Goal: Feedback & Contribution: Submit feedback/report problem

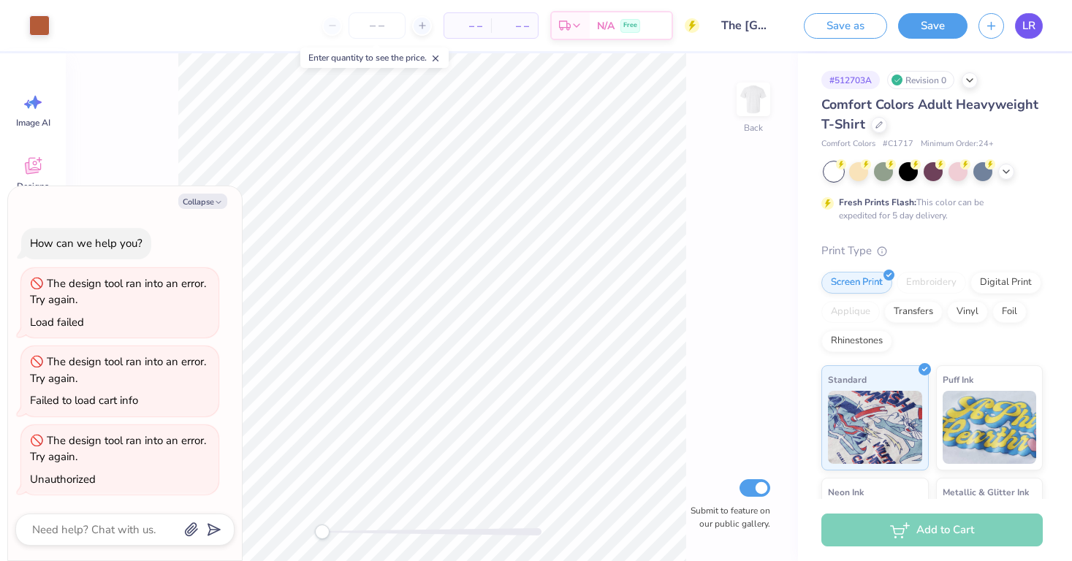
click at [1033, 25] on span "LR" at bounding box center [1028, 26] width 13 height 17
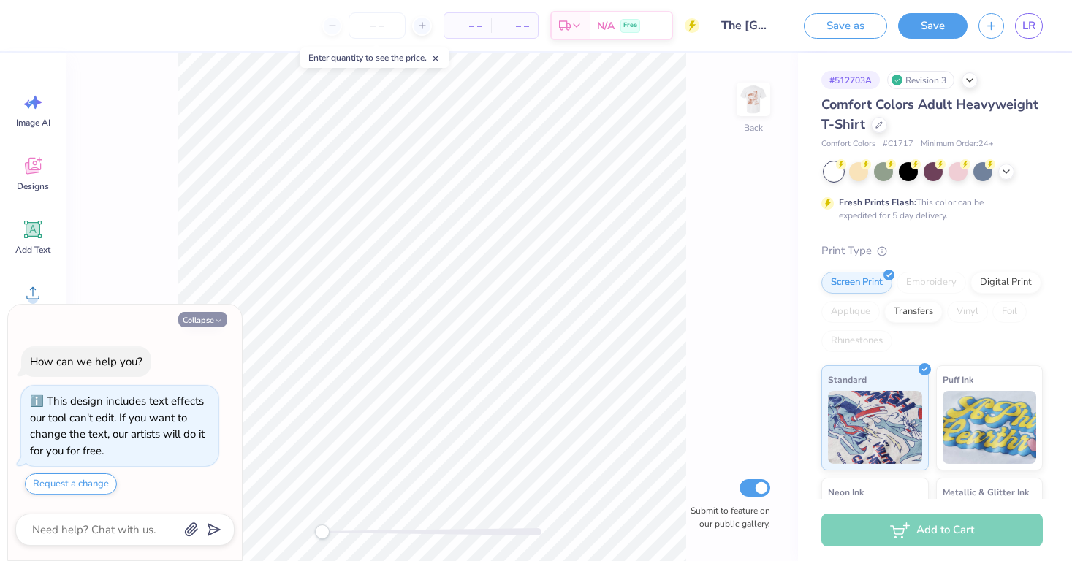
click at [212, 322] on button "Collapse" at bounding box center [202, 319] width 49 height 15
type textarea "x"
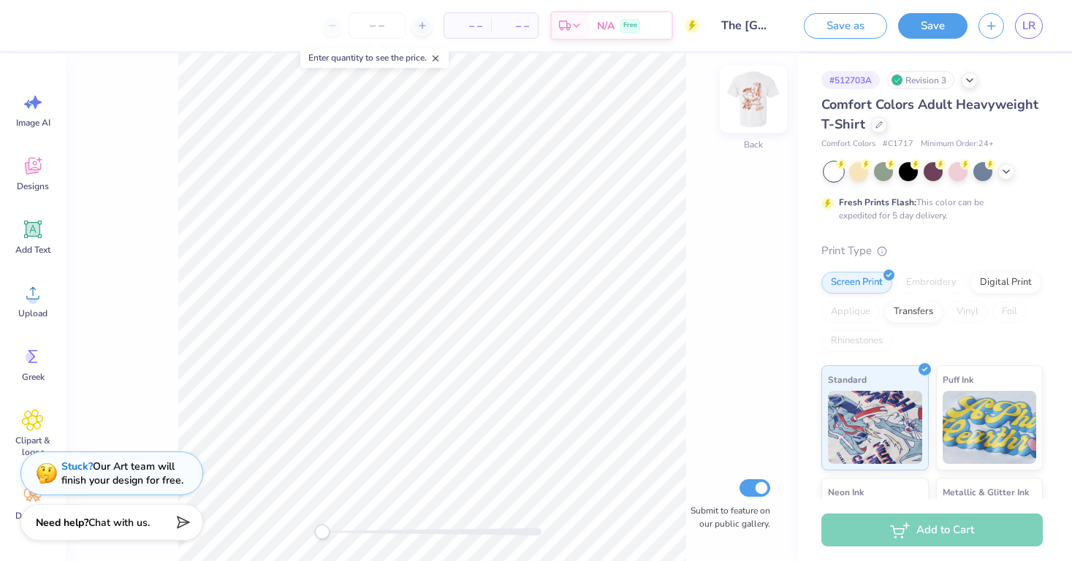
click at [755, 106] on img at bounding box center [753, 99] width 58 height 58
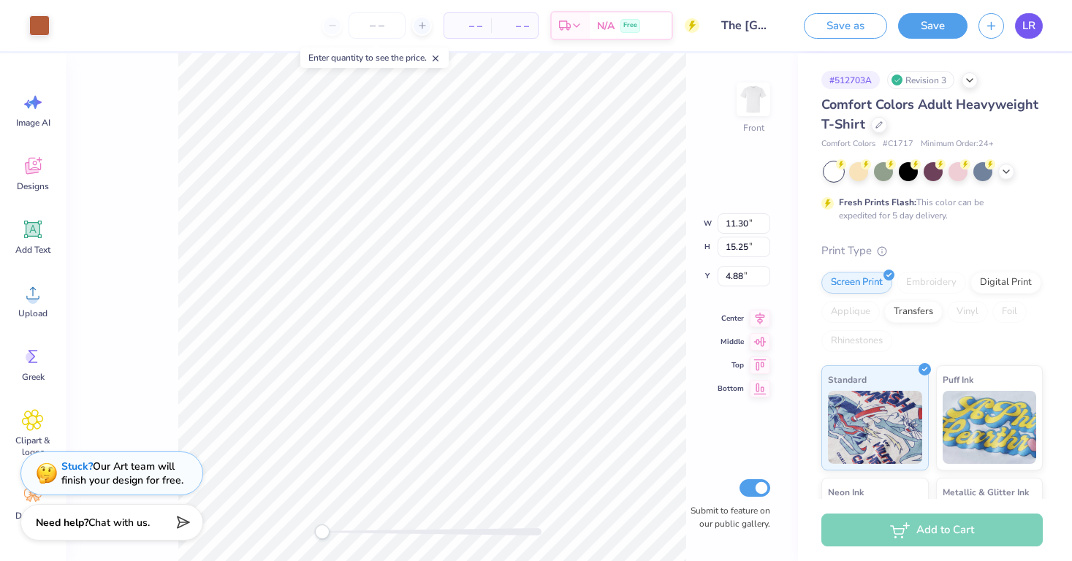
click at [1030, 31] on span "LR" at bounding box center [1028, 26] width 13 height 17
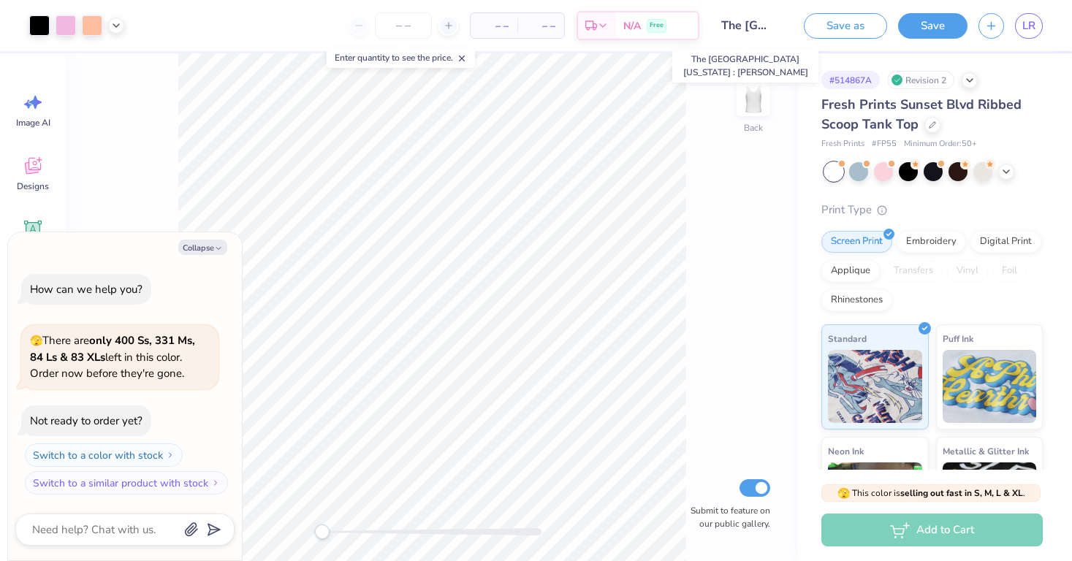
click at [750, 29] on input "The [GEOGRAPHIC_DATA][US_STATE] : [PERSON_NAME]" at bounding box center [746, 25] width 72 height 29
click at [750, 27] on input "The [GEOGRAPHIC_DATA][US_STATE] : [PERSON_NAME]" at bounding box center [746, 25] width 72 height 29
click at [760, 23] on input "The [GEOGRAPHIC_DATA][US_STATE] : [PERSON_NAME]" at bounding box center [746, 25] width 72 height 29
click at [731, 24] on input "The [GEOGRAPHIC_DATA][US_STATE] : [PERSON_NAME]" at bounding box center [746, 25] width 72 height 29
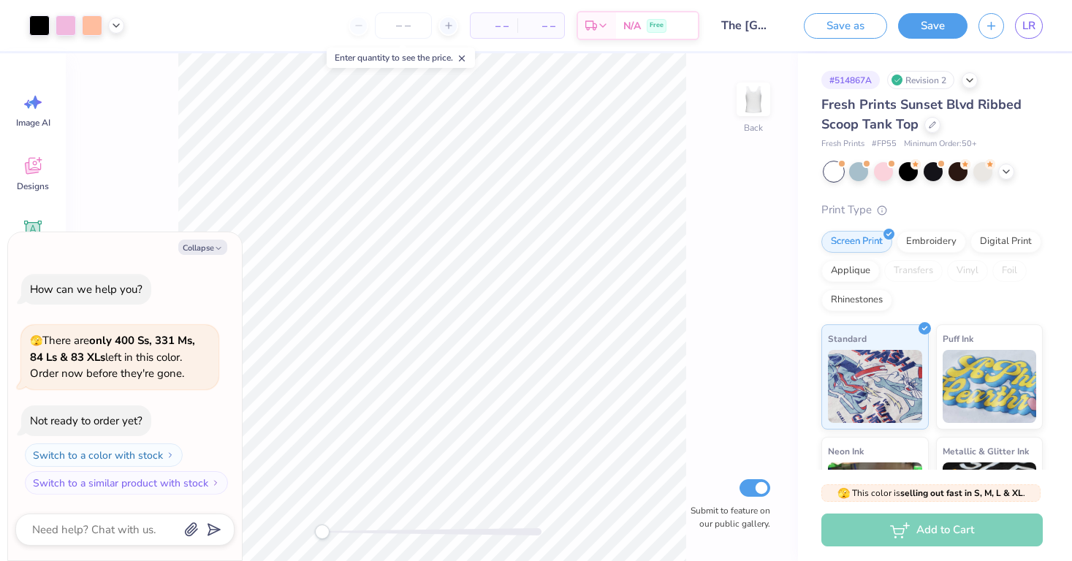
click at [772, 29] on input "The [GEOGRAPHIC_DATA][US_STATE] : [PERSON_NAME]" at bounding box center [746, 25] width 72 height 29
click at [840, 31] on button "Save as" at bounding box center [845, 24] width 83 height 26
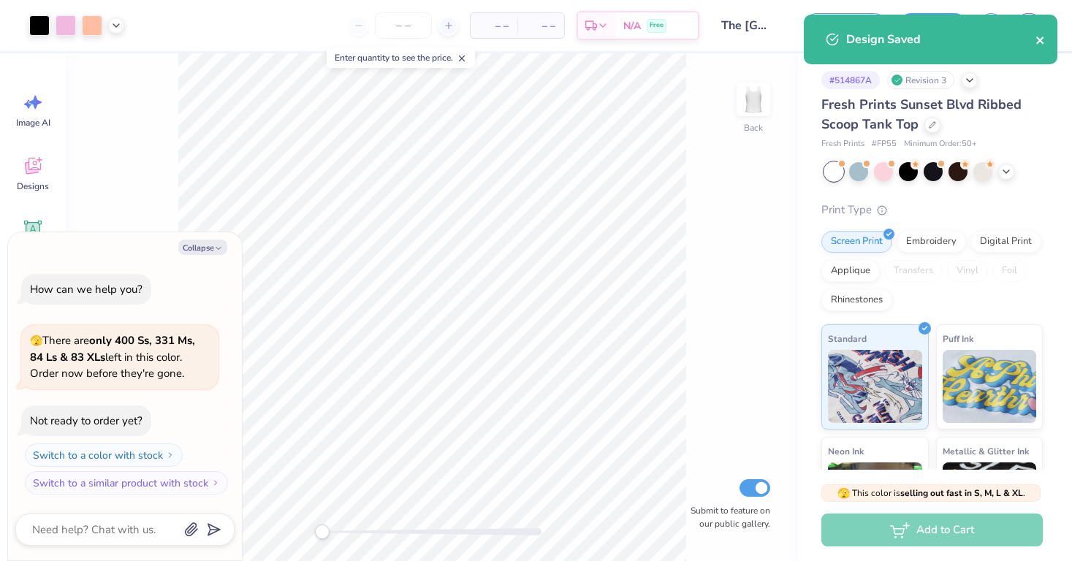
click at [1042, 42] on icon "close" at bounding box center [1039, 40] width 7 height 7
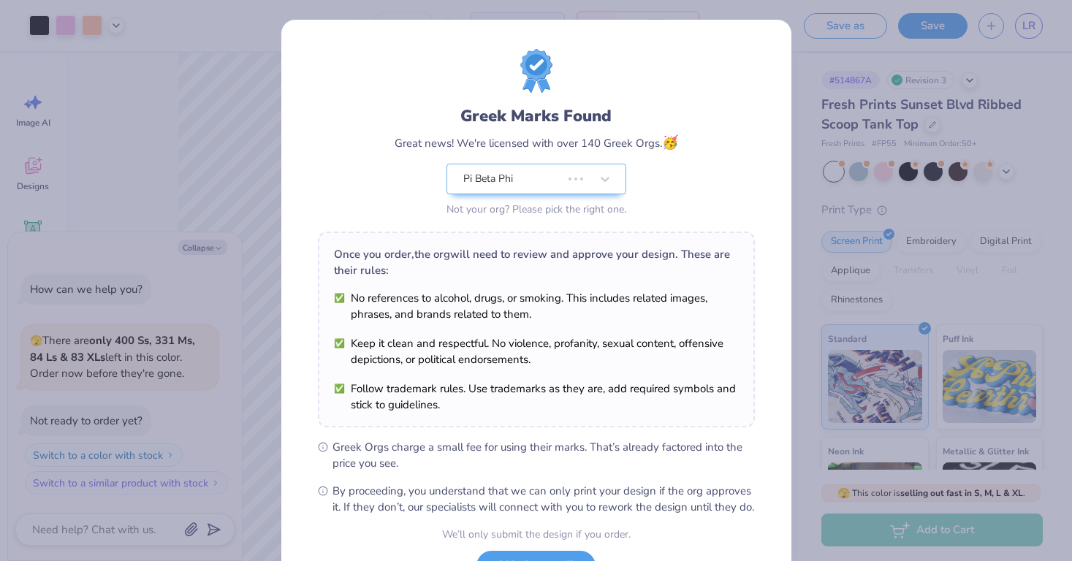
click at [738, 26] on div "Greek Marks Found Great news! We're licensed with over 140 Greek Orgs. 🥳 Pi Bet…" at bounding box center [536, 334] width 510 height 628
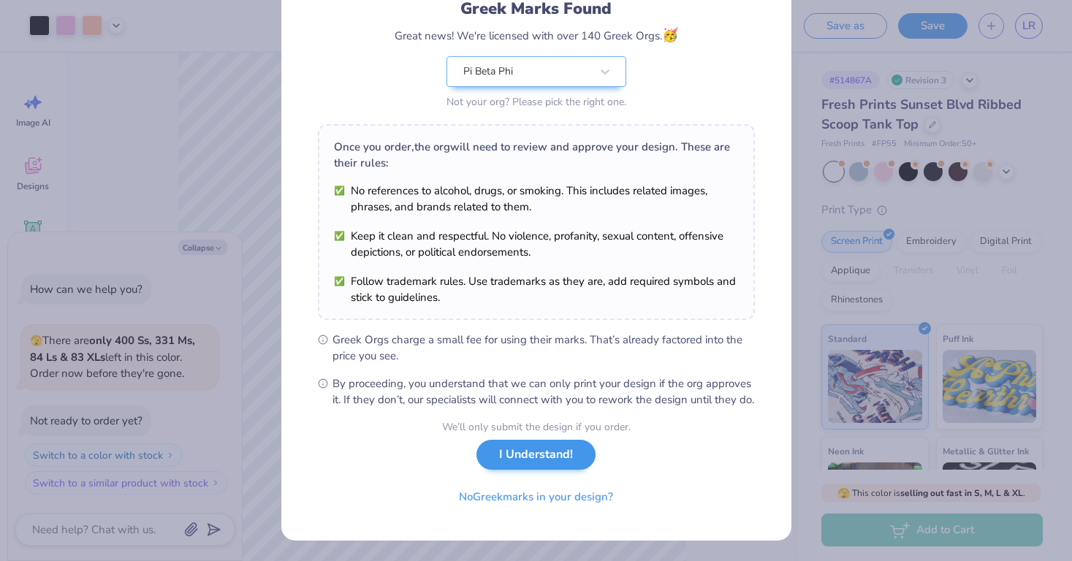
scroll to position [123, 0]
click at [524, 464] on button "I Understand!" at bounding box center [535, 455] width 119 height 30
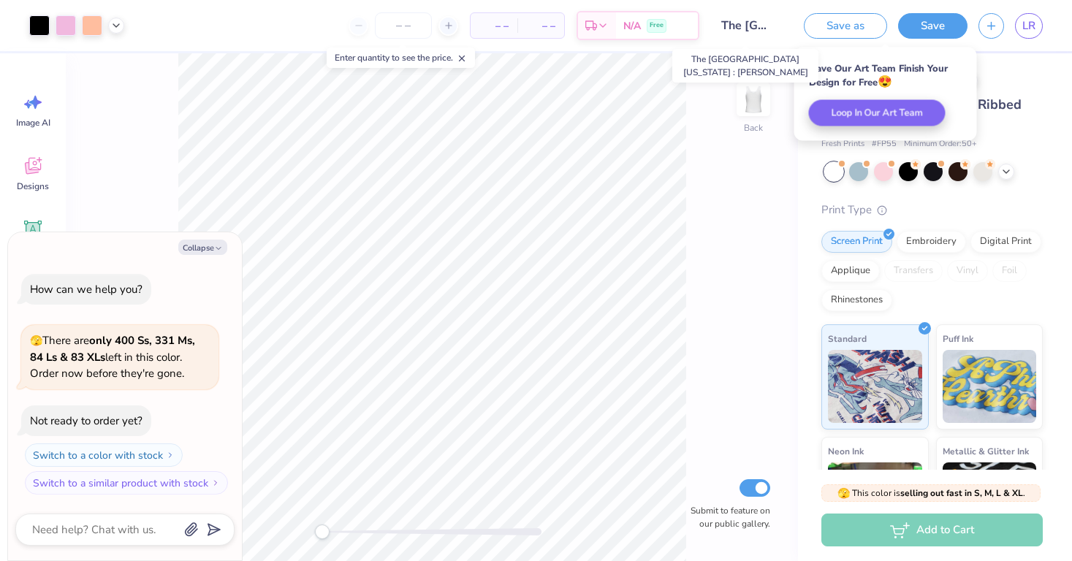
click at [747, 27] on input "The [GEOGRAPHIC_DATA][US_STATE] : [PERSON_NAME]" at bounding box center [746, 25] width 72 height 29
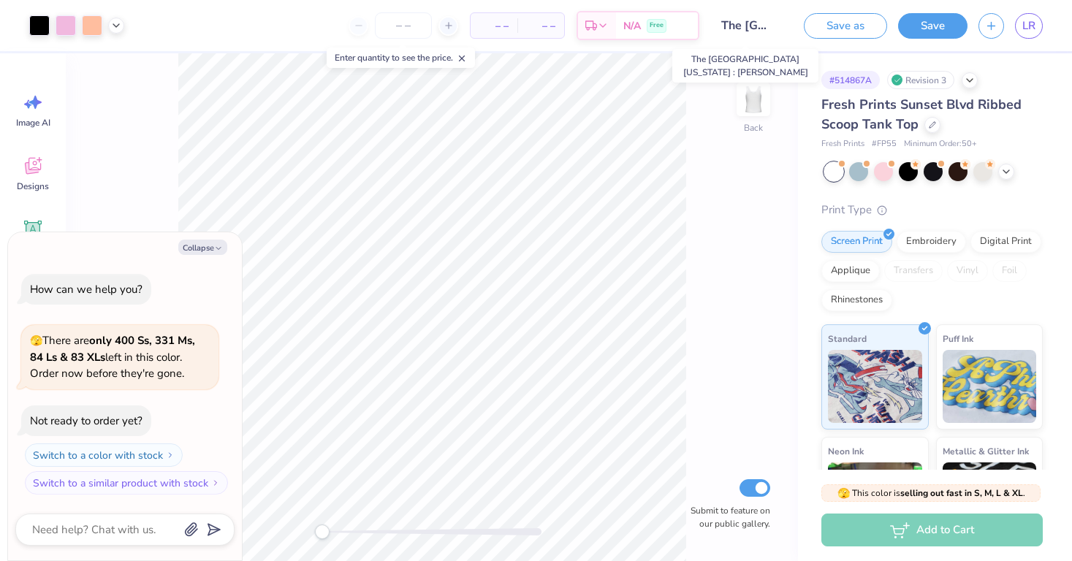
click at [747, 27] on input "The [GEOGRAPHIC_DATA][US_STATE] : [PERSON_NAME]" at bounding box center [746, 25] width 72 height 29
click at [746, 26] on input "The [GEOGRAPHIC_DATA][US_STATE] : [PERSON_NAME]" at bounding box center [746, 25] width 72 height 29
click at [760, 12] on input "The [GEOGRAPHIC_DATA][US_STATE] : [PERSON_NAME]" at bounding box center [746, 25] width 72 height 29
click at [467, 58] on icon at bounding box center [462, 58] width 10 height 10
click at [216, 248] on icon "button" at bounding box center [218, 248] width 9 height 9
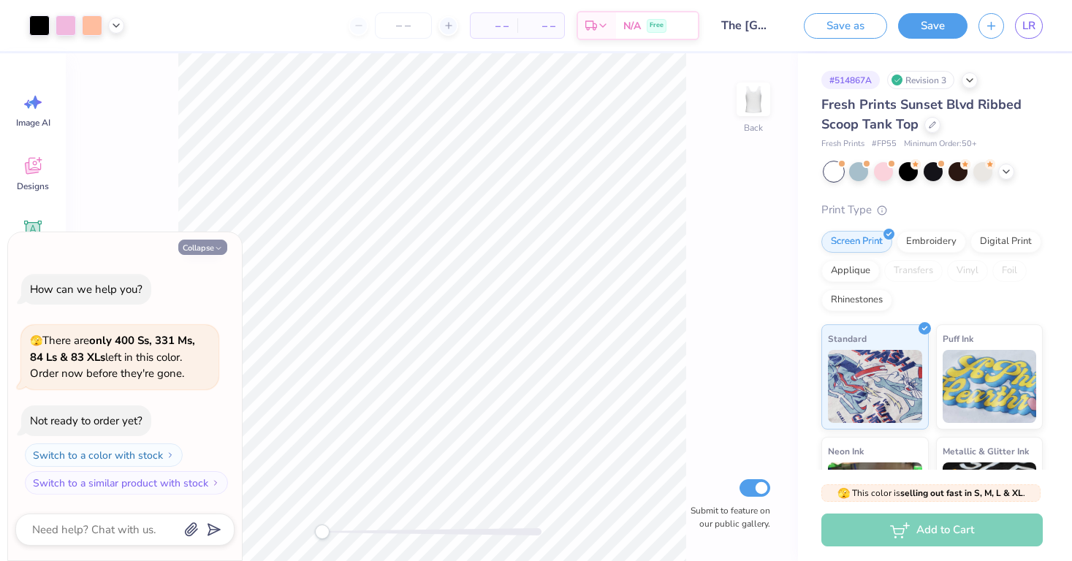
type textarea "x"
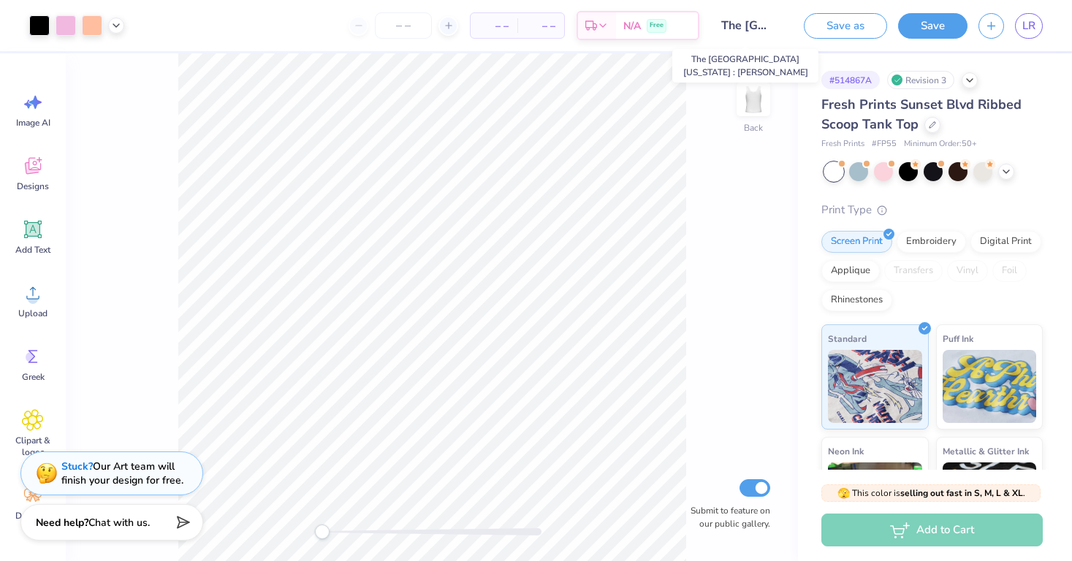
click at [739, 26] on input "The [GEOGRAPHIC_DATA][US_STATE] : [PERSON_NAME]" at bounding box center [746, 25] width 72 height 29
click at [777, 13] on input "The [GEOGRAPHIC_DATA][US_STATE] : [PERSON_NAME]" at bounding box center [746, 25] width 72 height 29
click at [1024, 28] on span "LR" at bounding box center [1028, 26] width 13 height 17
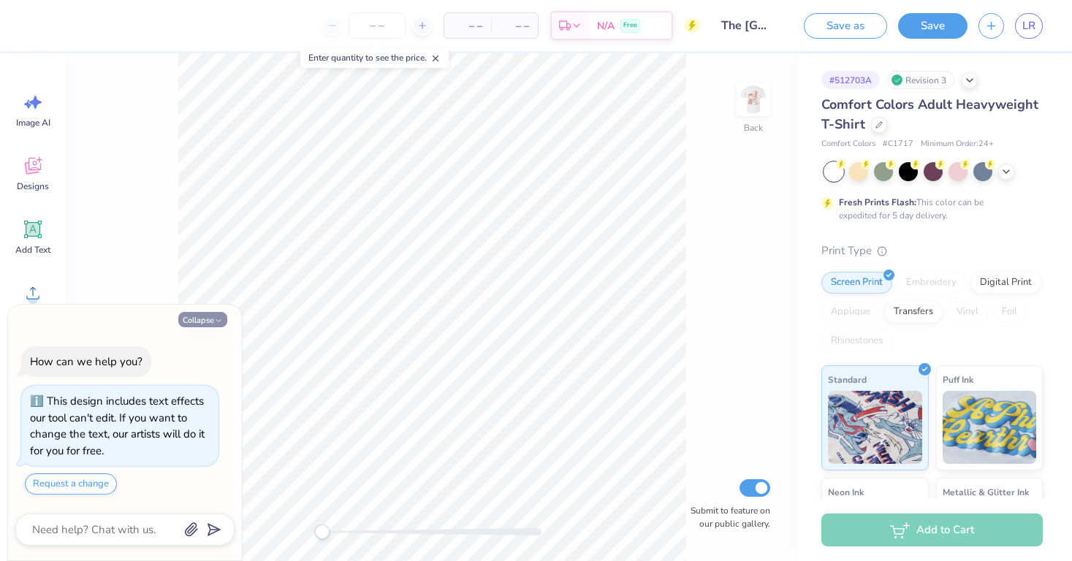
click at [188, 319] on button "Collapse" at bounding box center [202, 319] width 49 height 15
type textarea "x"
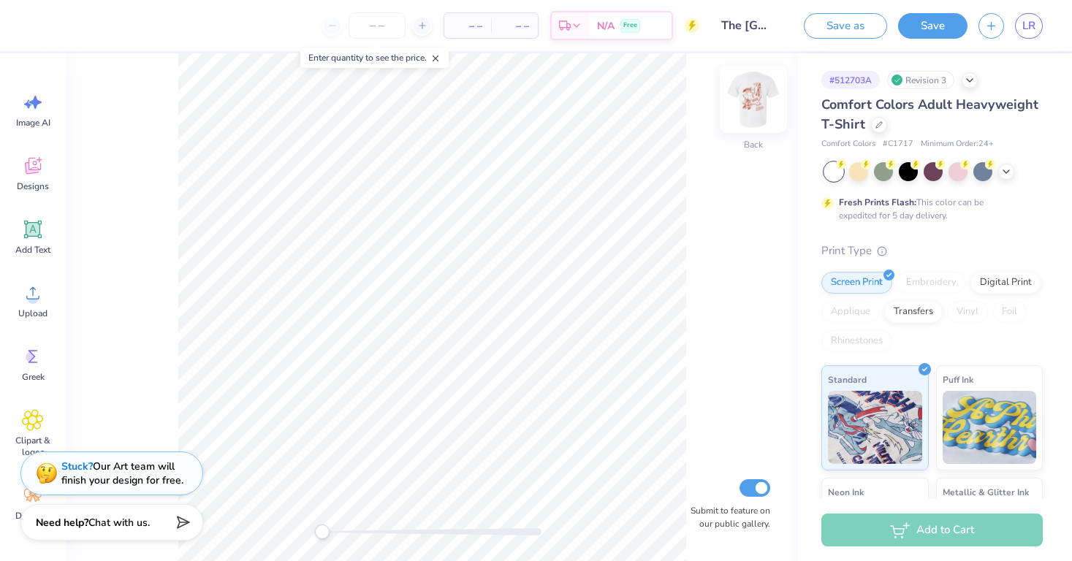
click at [758, 97] on img at bounding box center [753, 99] width 58 height 58
click at [34, 24] on div at bounding box center [39, 24] width 20 height 20
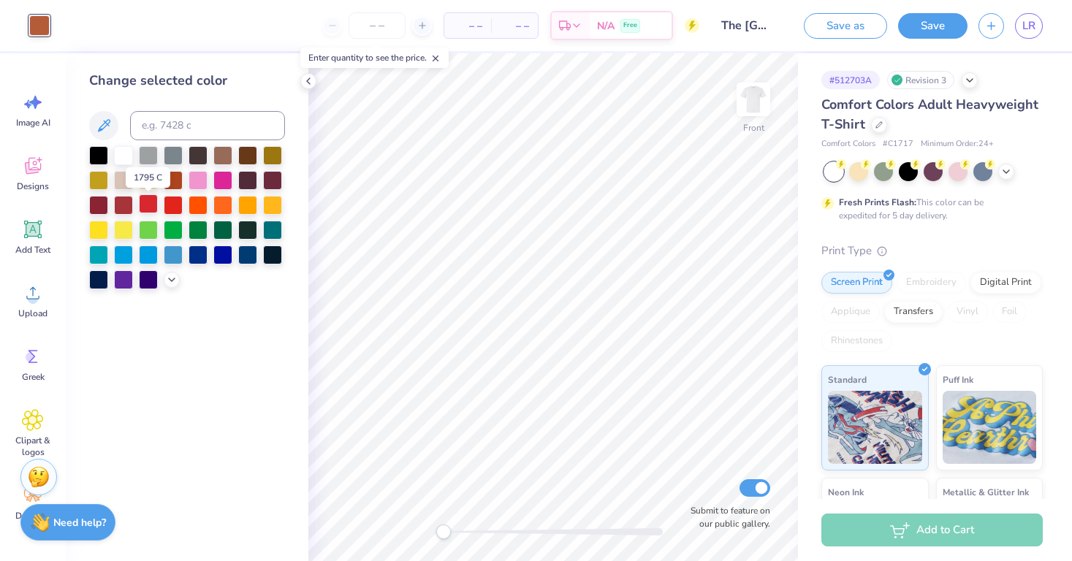
click at [148, 207] on div at bounding box center [148, 203] width 19 height 19
click at [176, 178] on div at bounding box center [173, 179] width 19 height 19
click at [170, 281] on icon at bounding box center [172, 279] width 12 height 12
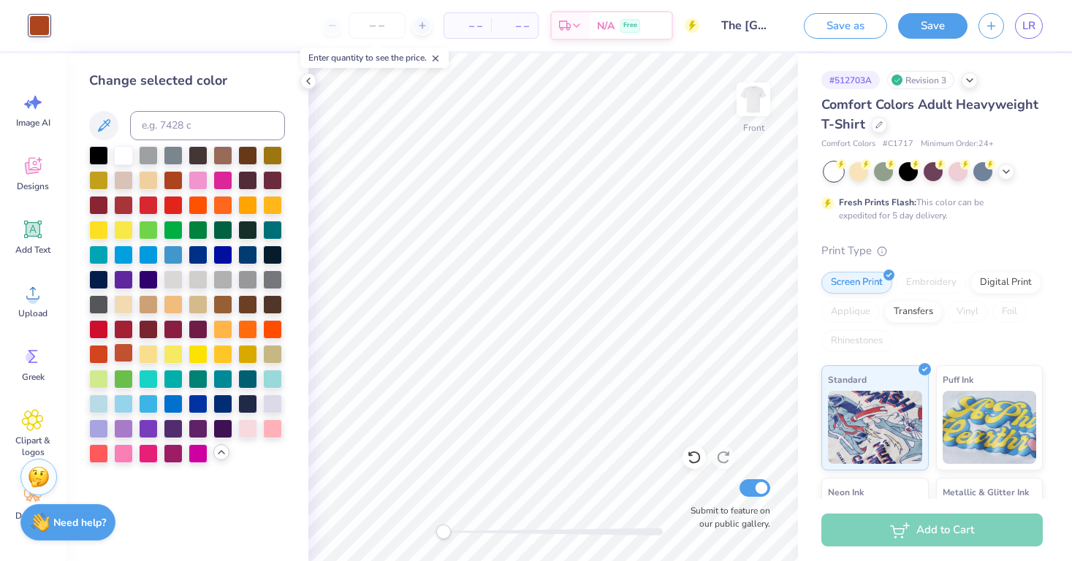
click at [125, 351] on div at bounding box center [123, 352] width 19 height 19
click at [102, 355] on div at bounding box center [98, 352] width 19 height 19
click at [175, 175] on div at bounding box center [173, 179] width 19 height 19
click at [123, 352] on div at bounding box center [123, 352] width 19 height 19
click at [104, 352] on div at bounding box center [98, 352] width 19 height 19
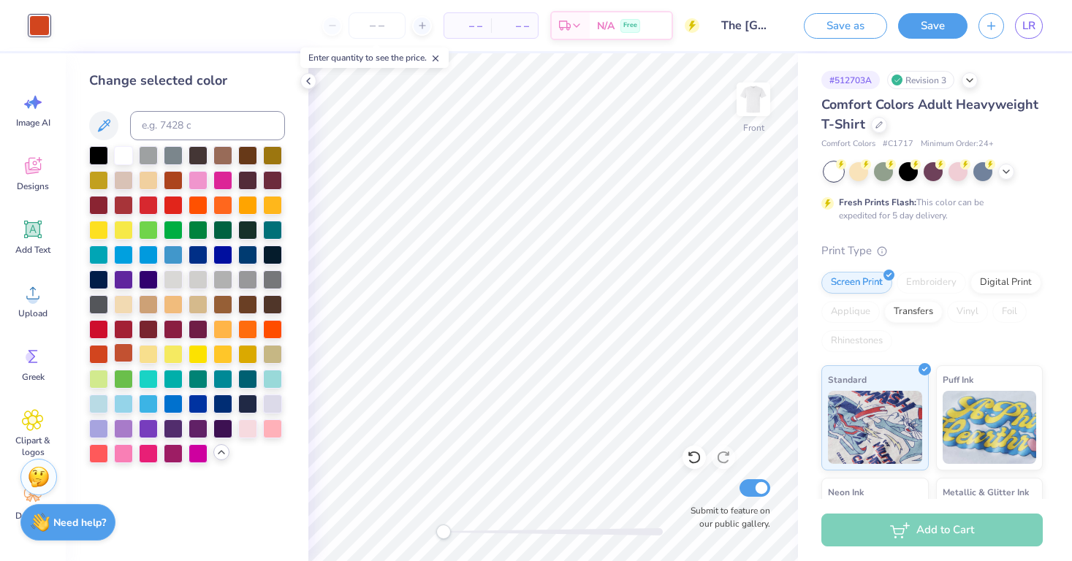
click at [117, 351] on div at bounding box center [123, 352] width 19 height 19
click at [178, 182] on div at bounding box center [173, 179] width 19 height 19
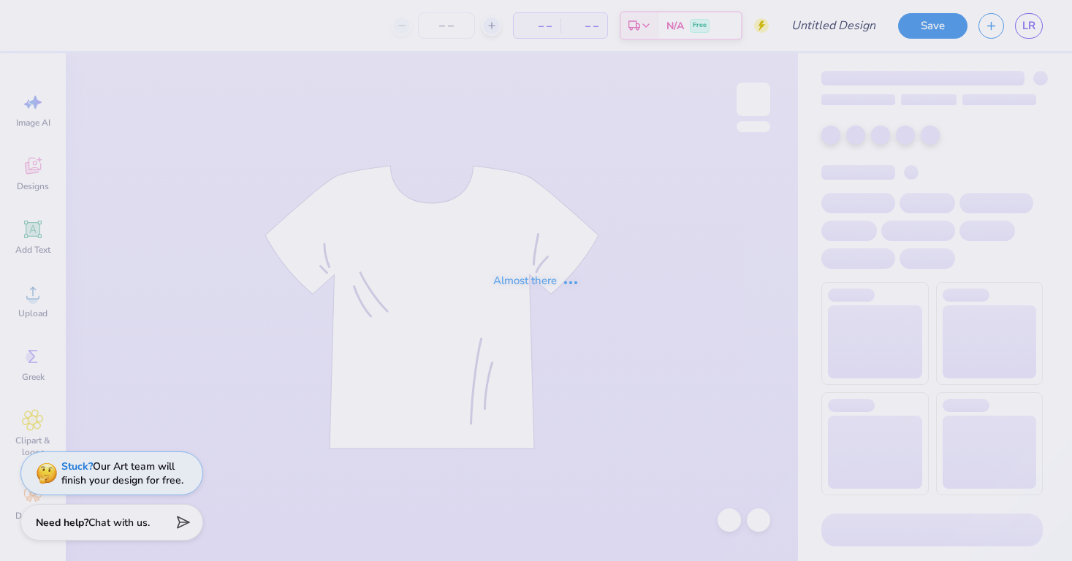
type input "The [GEOGRAPHIC_DATA][US_STATE] : [PERSON_NAME]"
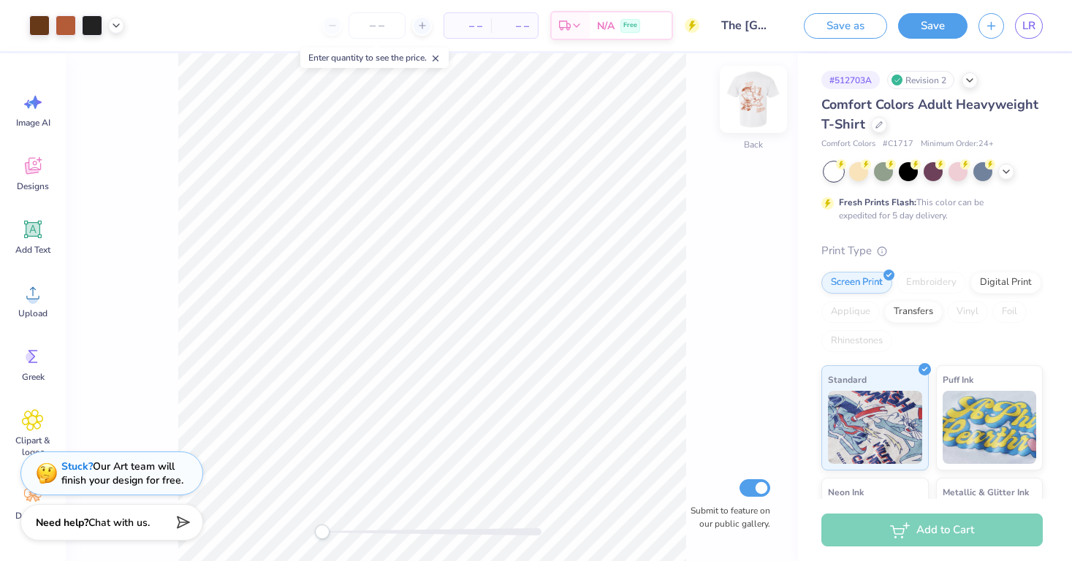
click at [755, 99] on img at bounding box center [753, 99] width 58 height 58
click at [755, 100] on img at bounding box center [753, 99] width 58 height 58
click at [755, 100] on img at bounding box center [753, 99] width 29 height 29
click at [755, 103] on img at bounding box center [753, 99] width 58 height 58
click at [755, 104] on img at bounding box center [753, 99] width 58 height 58
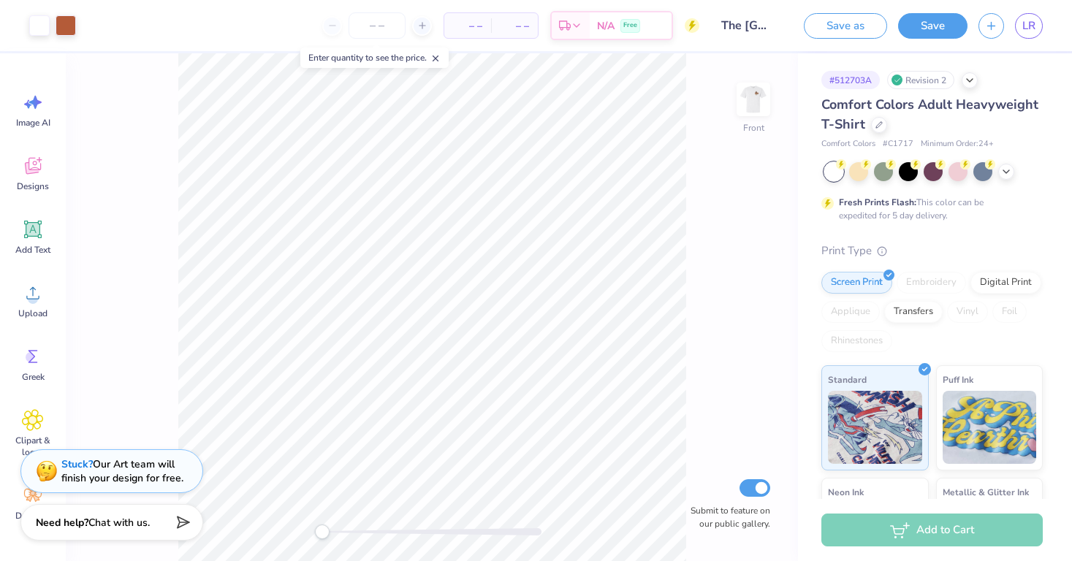
click at [77, 477] on div "Stuck? Our Art team will finish your design for free." at bounding box center [122, 471] width 122 height 28
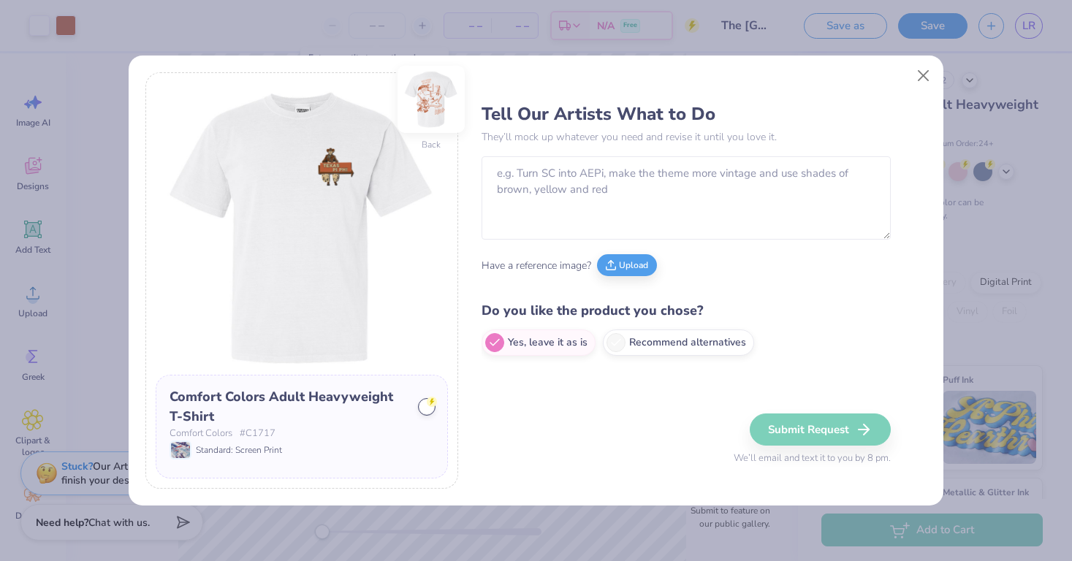
click at [428, 105] on img at bounding box center [430, 99] width 67 height 67
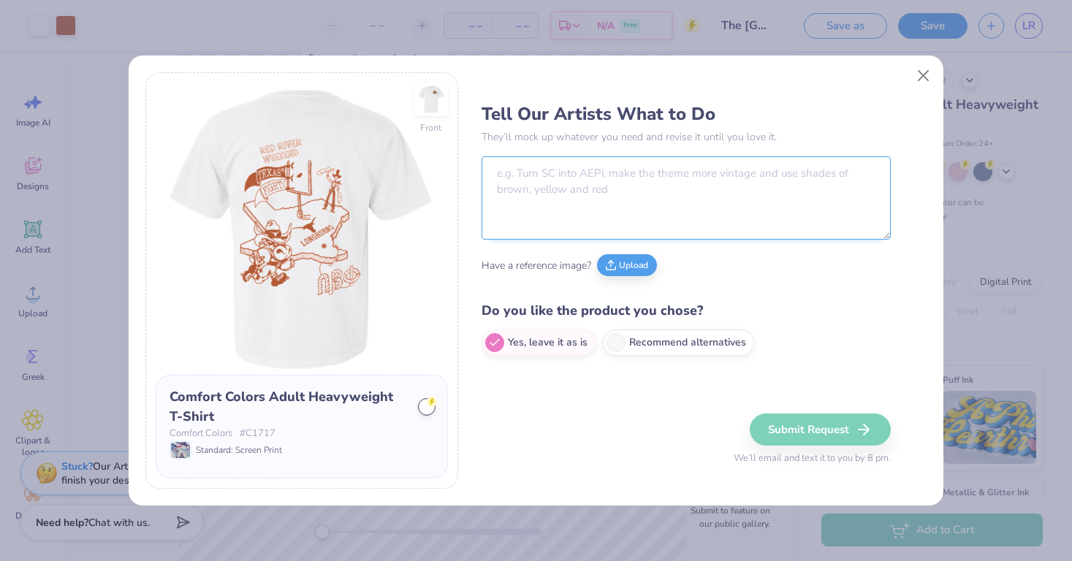
click at [544, 177] on textarea at bounding box center [685, 197] width 409 height 83
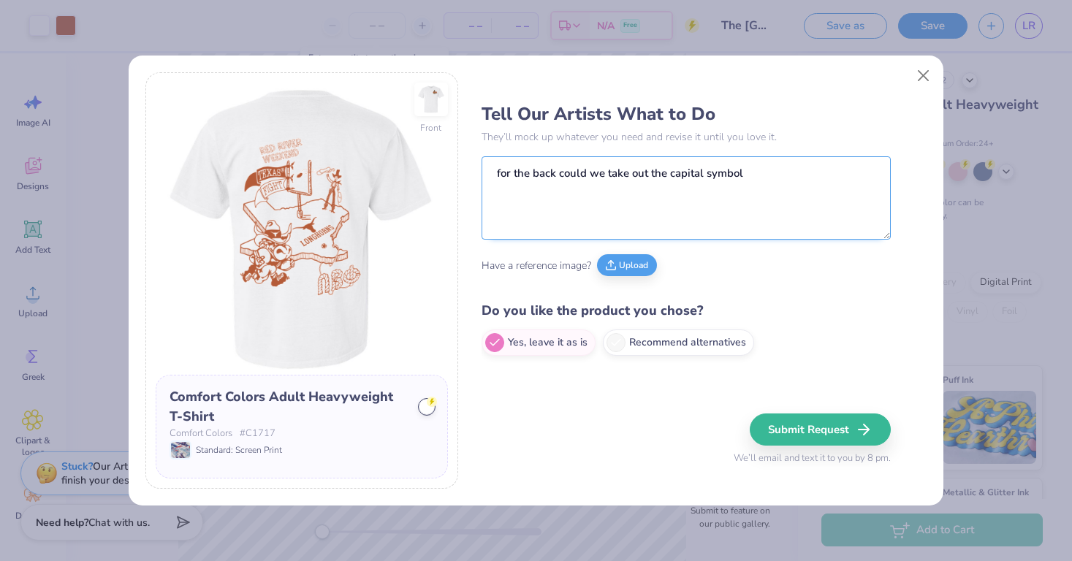
click at [604, 172] on textarea "for the back could we take out the capital symbos" at bounding box center [685, 197] width 409 height 83
click at [607, 175] on textarea "for the back could we take out the capital symbol" at bounding box center [685, 197] width 409 height 83
click at [647, 189] on textarea "for the back could we take out the capital symbol" at bounding box center [685, 197] width 409 height 83
click at [495, 195] on textarea "for the back could we take out the capital symbol and take out the work longhor…" at bounding box center [685, 197] width 409 height 83
click at [495, 211] on textarea "for the back could we - take out the capital symbol and take out the work longh…" at bounding box center [685, 197] width 409 height 83
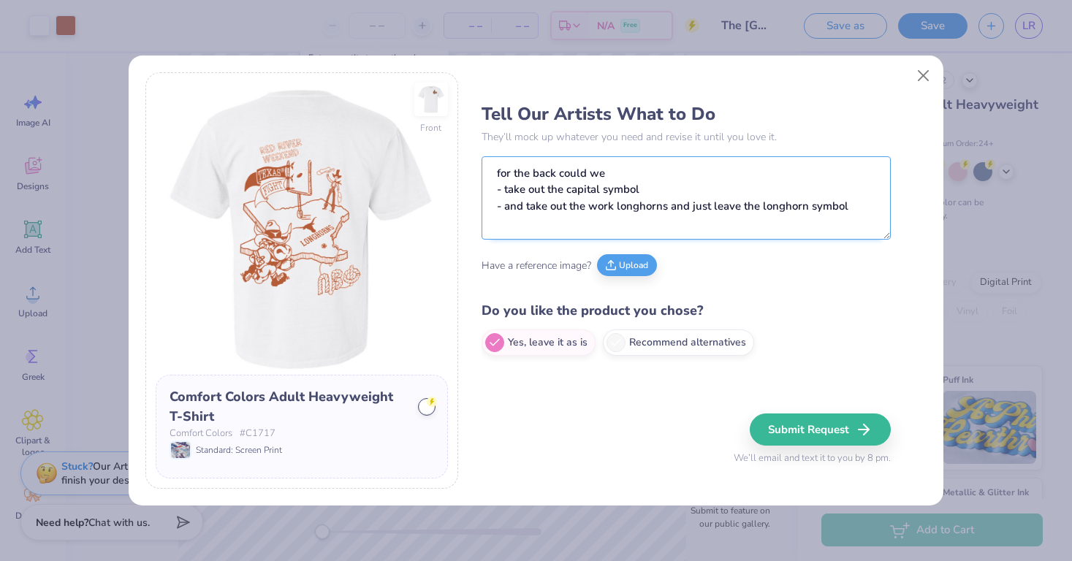
click at [613, 206] on textarea "for the back could we - take out the capital symbol - and take out the work lon…" at bounding box center [685, 197] width 409 height 83
click at [859, 208] on textarea "for the back could we - take out the capital symbol - and take out the word lon…" at bounding box center [685, 197] width 409 height 83
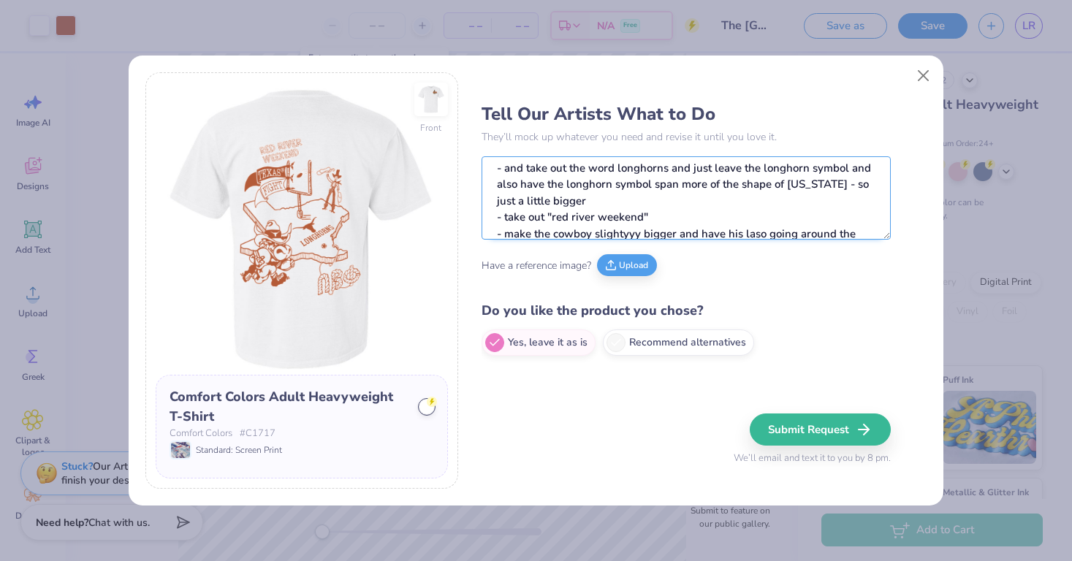
scroll to position [54, 0]
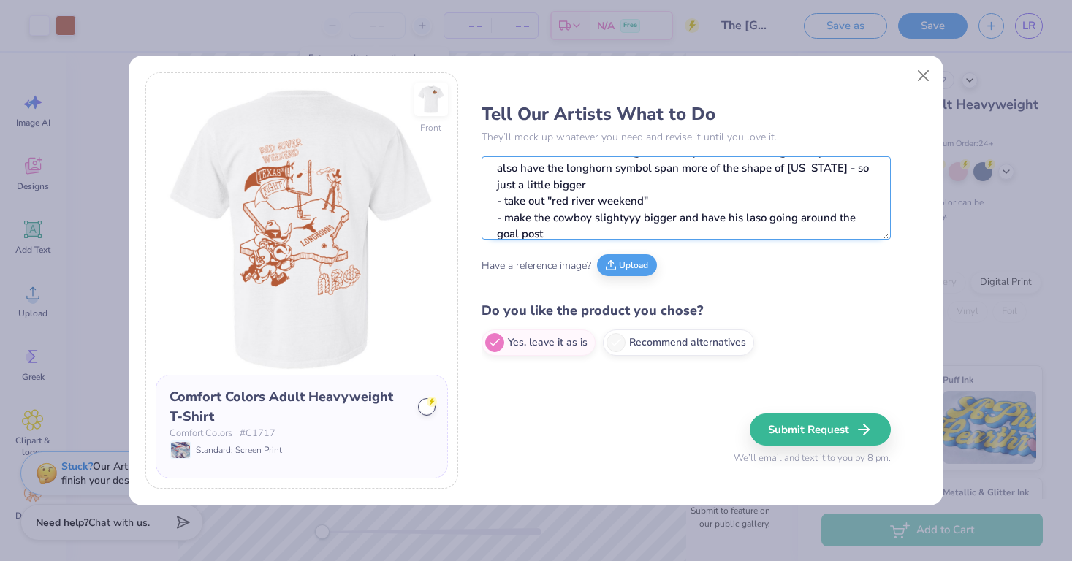
click at [758, 219] on textarea "for the back could we - take out the capital symbol - and take out the word lon…" at bounding box center [685, 197] width 409 height 83
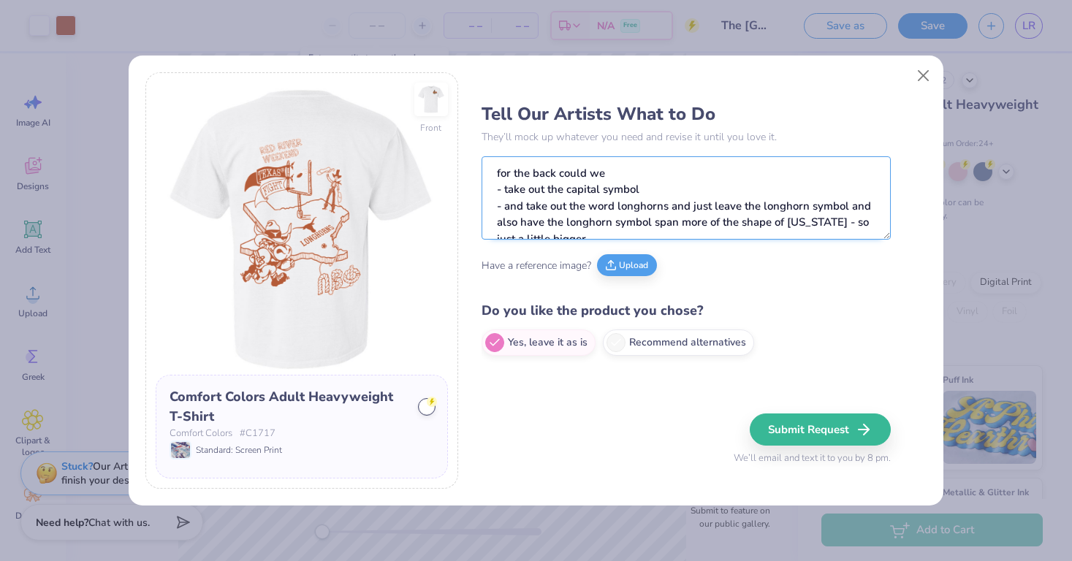
scroll to position [1, 0]
click at [617, 205] on textarea "for the back could we - take out the capital symbol - and take out the word lon…" at bounding box center [685, 197] width 409 height 83
click at [671, 205] on textarea "for the back could we - take out the capital symbol - and take out the word "lo…" at bounding box center [685, 197] width 409 height 83
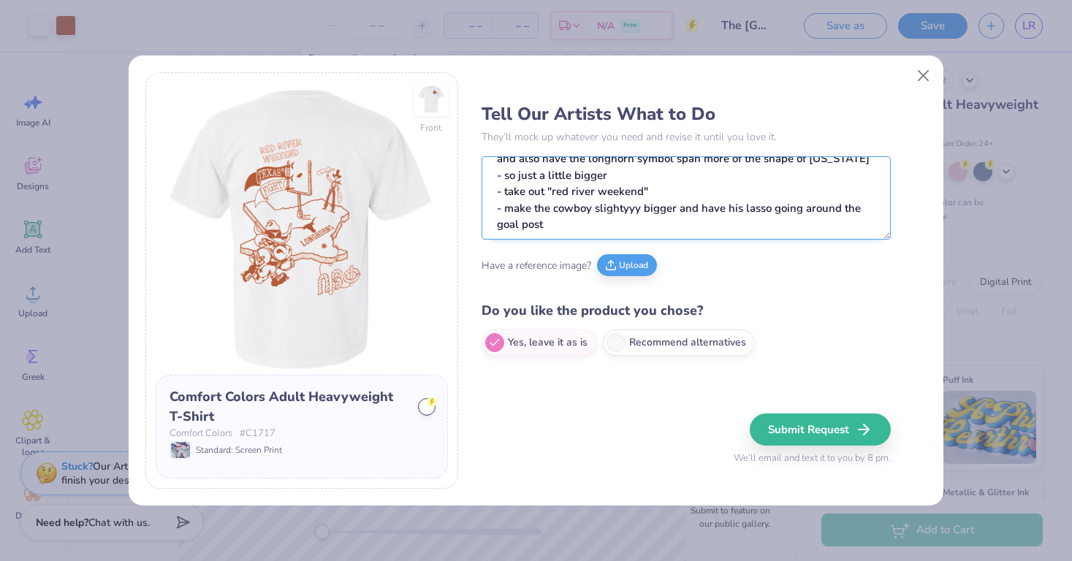
scroll to position [63, 0]
click at [669, 192] on textarea "for the back could we - take out the capital symbol - and take out the word "lo…" at bounding box center [685, 197] width 409 height 83
click at [652, 221] on textarea "for the back could we - take out the capital symbol - and take out the word "lo…" at bounding box center [685, 197] width 409 height 83
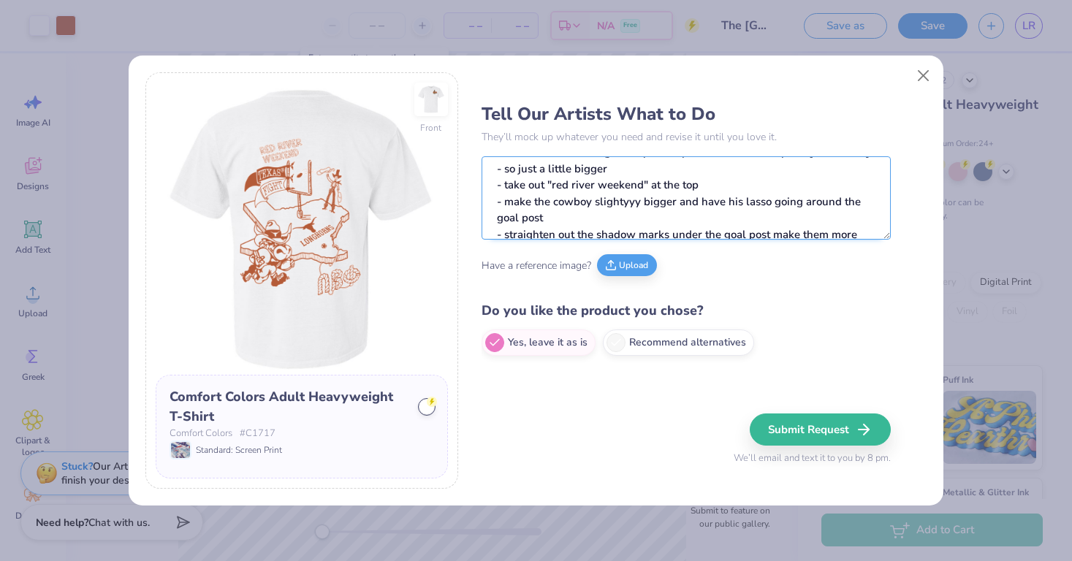
scroll to position [86, 0]
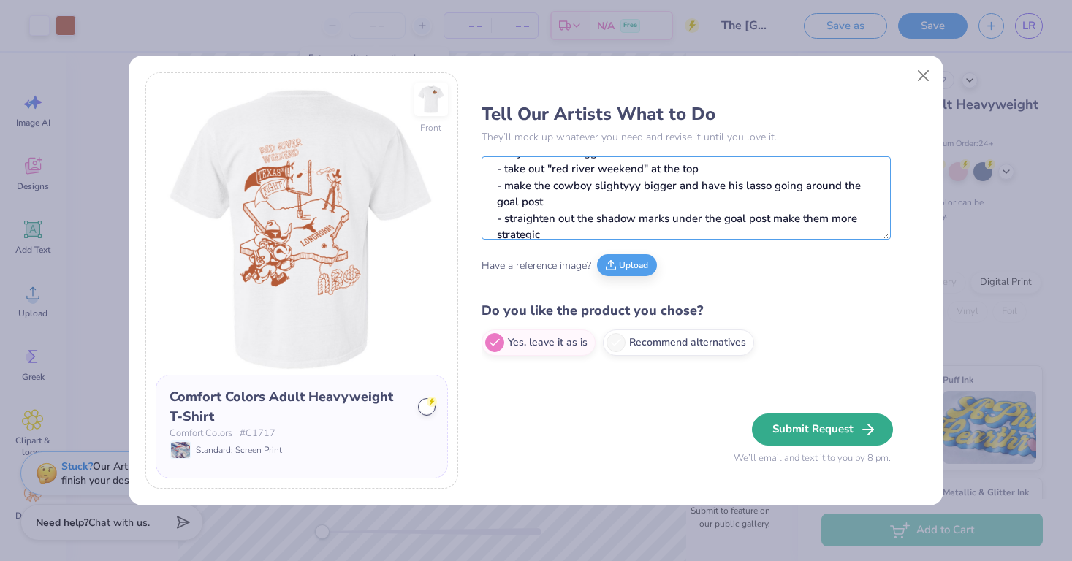
type textarea "for the back could we - take out the capital symbol - and take out the word "lo…"
click at [823, 438] on button "Submit Request" at bounding box center [822, 430] width 141 height 32
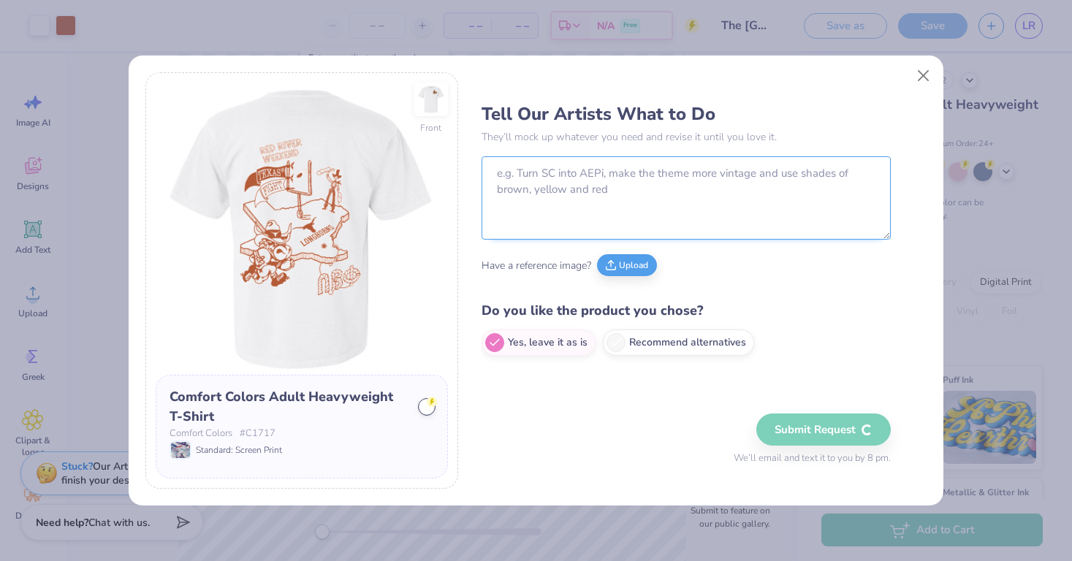
scroll to position [0, 0]
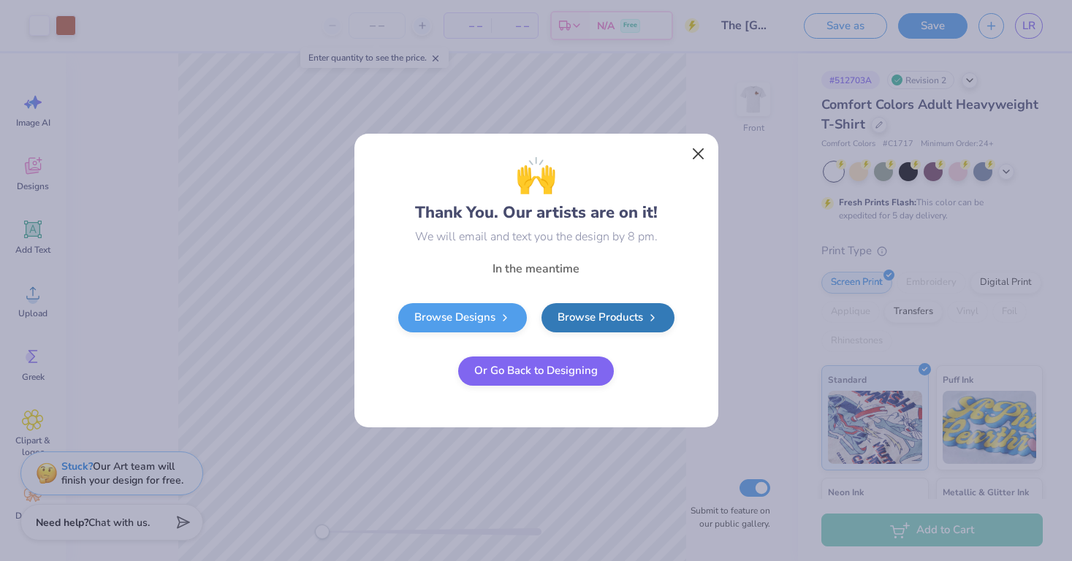
click at [701, 148] on button "Close" at bounding box center [698, 154] width 28 height 28
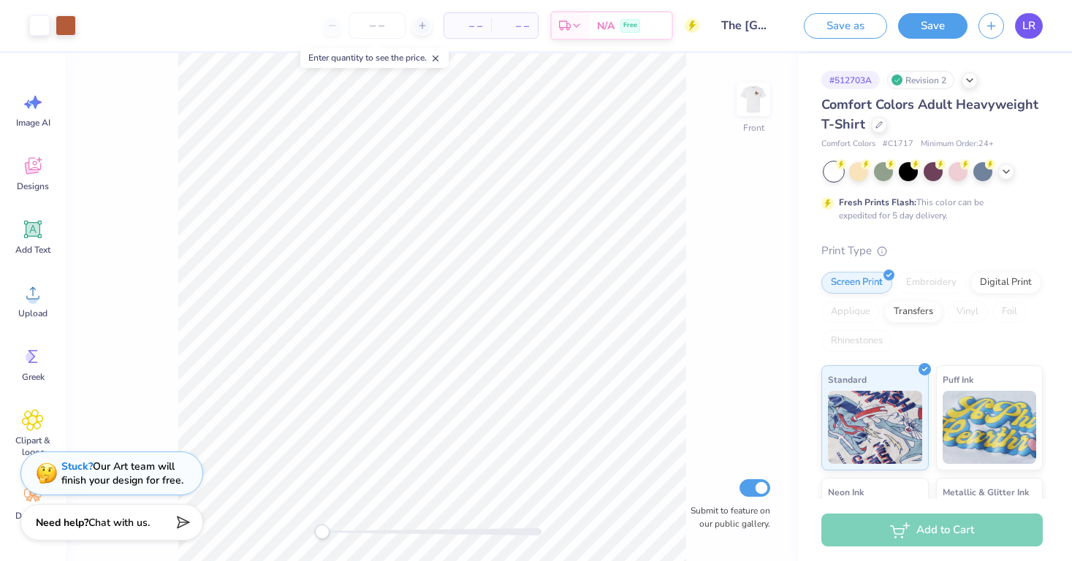
click at [1037, 26] on link "LR" at bounding box center [1029, 26] width 28 height 26
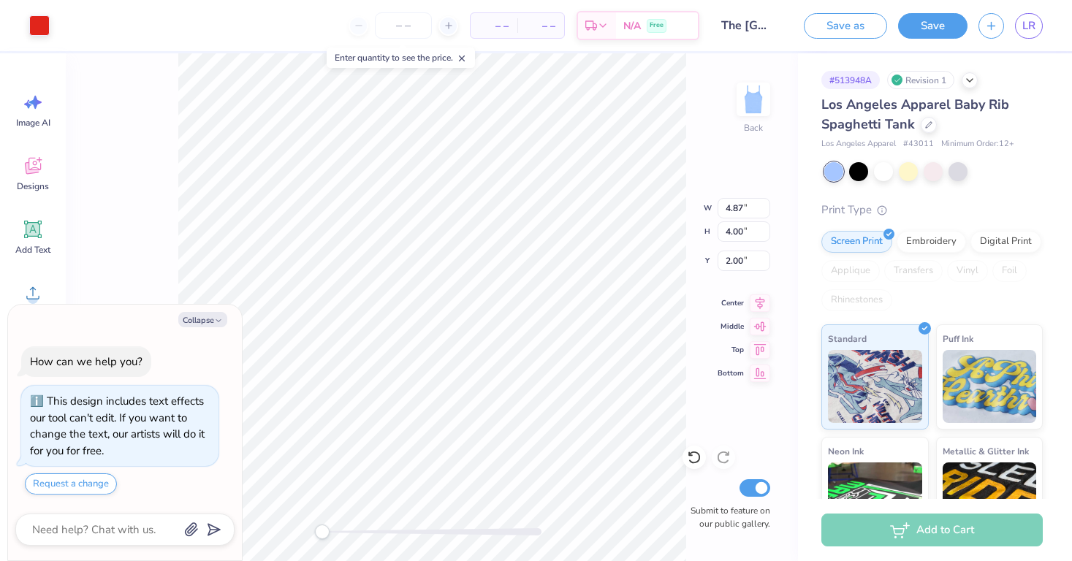
type textarea "x"
type input "6.33"
type input "5.20"
click at [962, 172] on div at bounding box center [957, 170] width 19 height 19
click at [932, 176] on div at bounding box center [933, 170] width 19 height 19
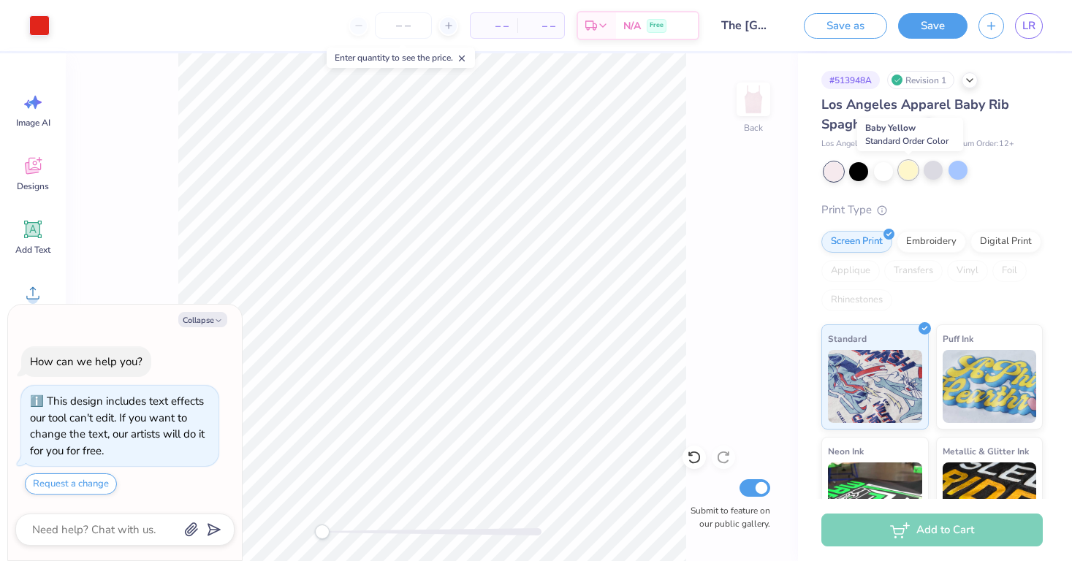
click at [905, 172] on div at bounding box center [908, 170] width 19 height 19
click at [875, 172] on div at bounding box center [883, 170] width 19 height 19
click at [861, 171] on div at bounding box center [858, 170] width 19 height 19
click at [859, 173] on div at bounding box center [858, 170] width 19 height 19
type textarea "x"
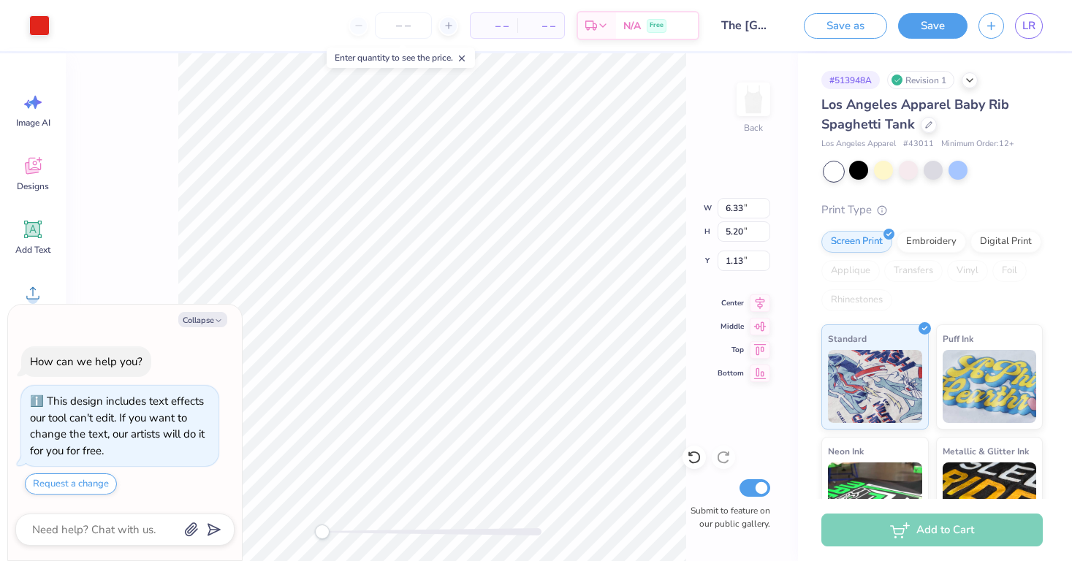
type input "6.96"
type input "5.71"
click at [929, 123] on icon at bounding box center [928, 123] width 7 height 7
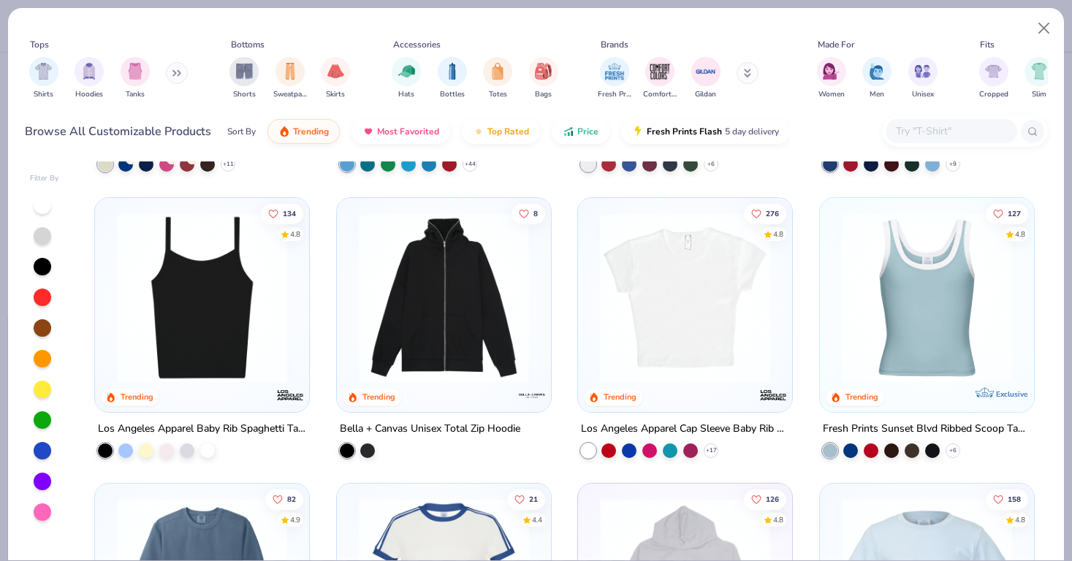
scroll to position [1401, 0]
click at [954, 444] on div "+ 6" at bounding box center [952, 451] width 15 height 15
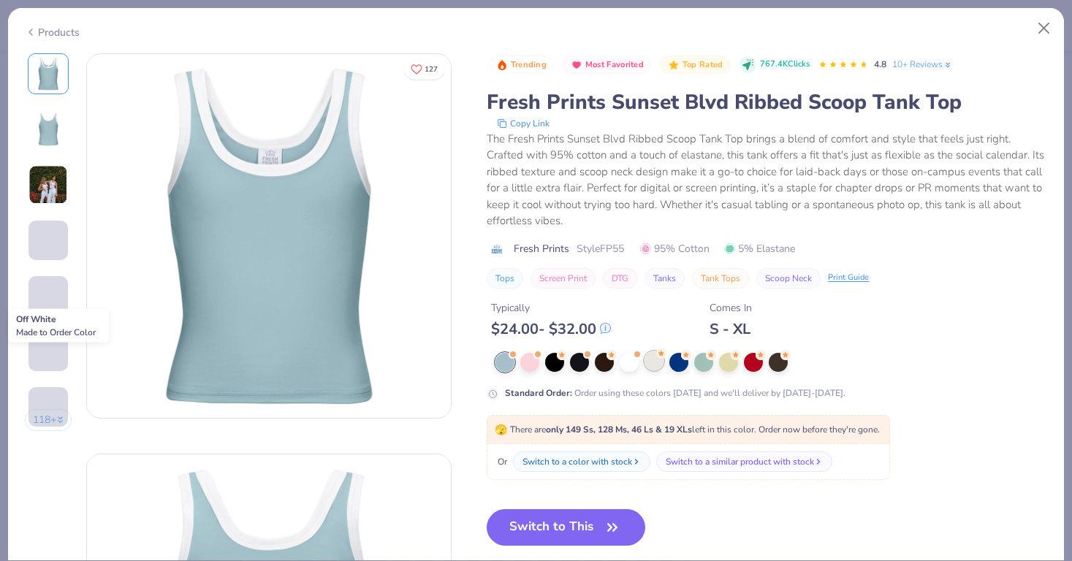
click at [648, 365] on div at bounding box center [653, 360] width 19 height 19
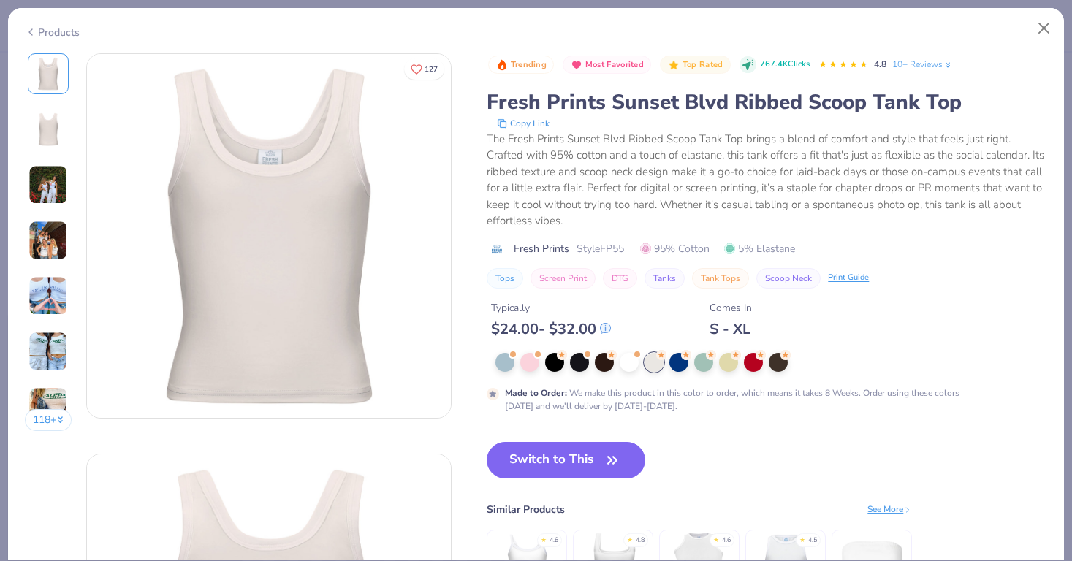
click at [42, 245] on img at bounding box center [47, 240] width 39 height 39
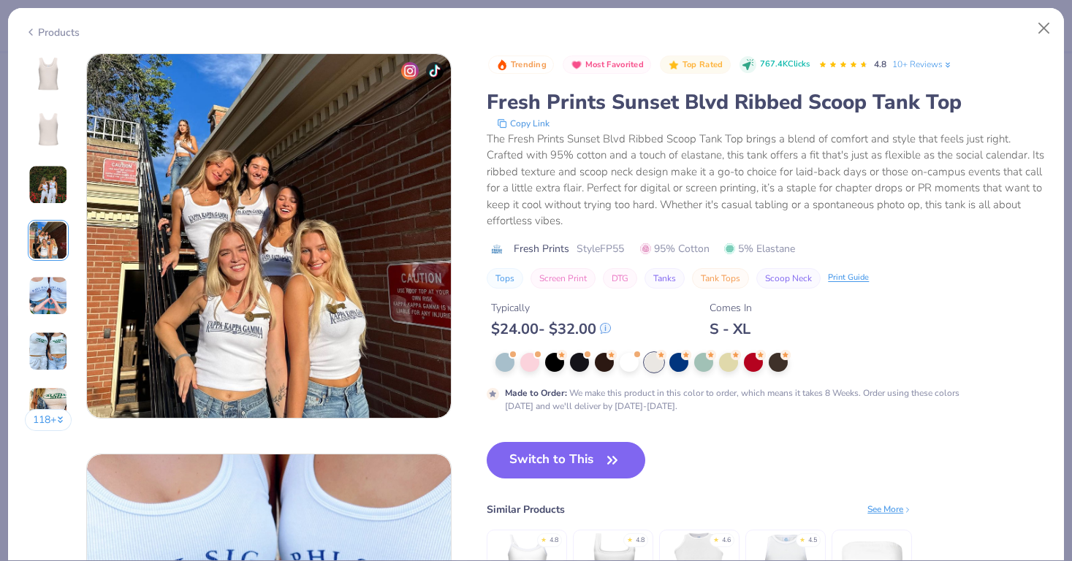
click at [41, 351] on img at bounding box center [47, 351] width 39 height 39
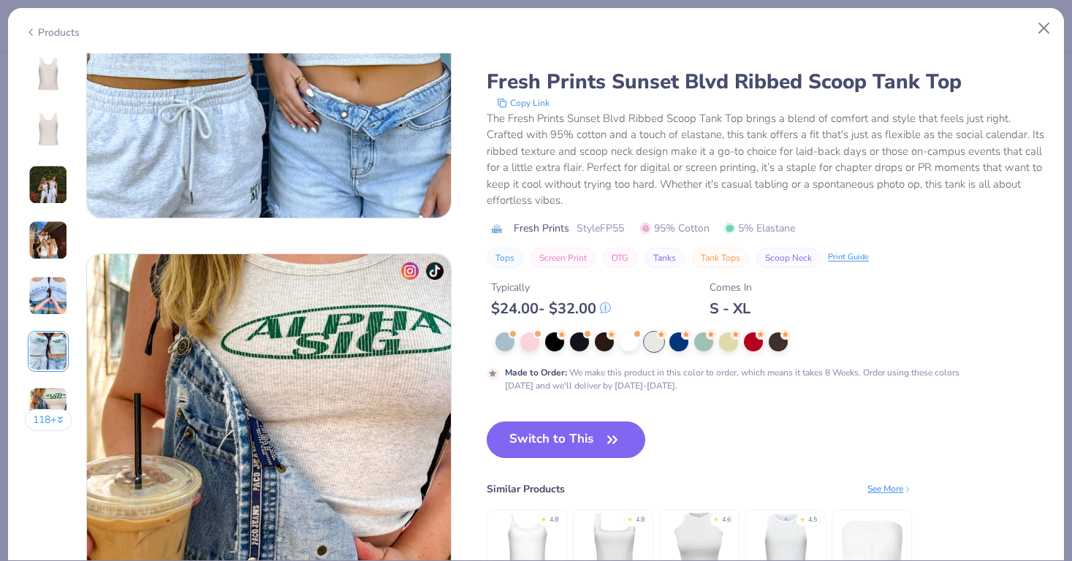
scroll to position [2204, 0]
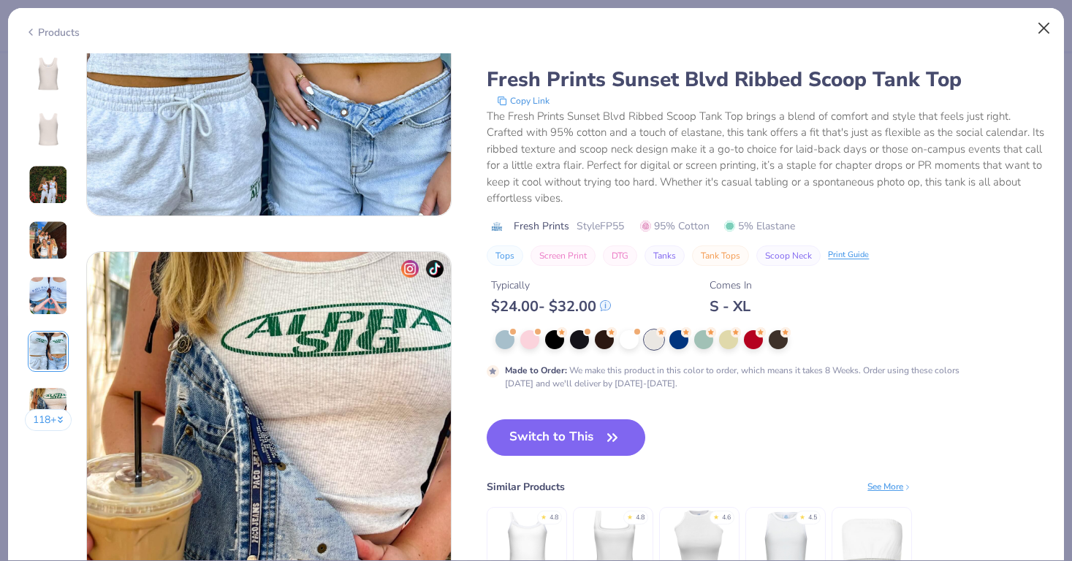
click at [1042, 26] on button "Close" at bounding box center [1044, 29] width 28 height 28
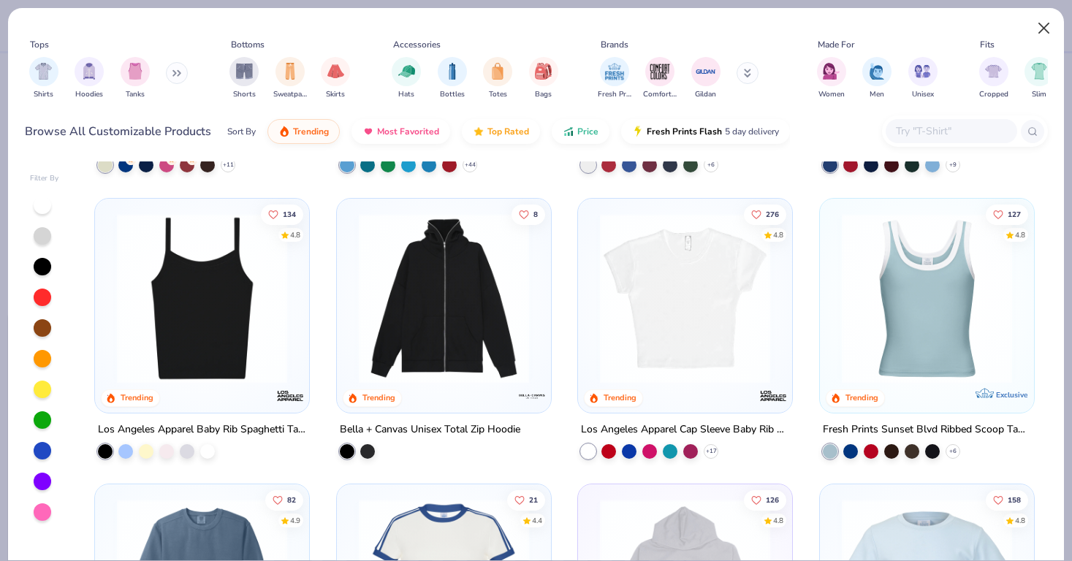
click at [1039, 33] on button "Close" at bounding box center [1044, 29] width 28 height 28
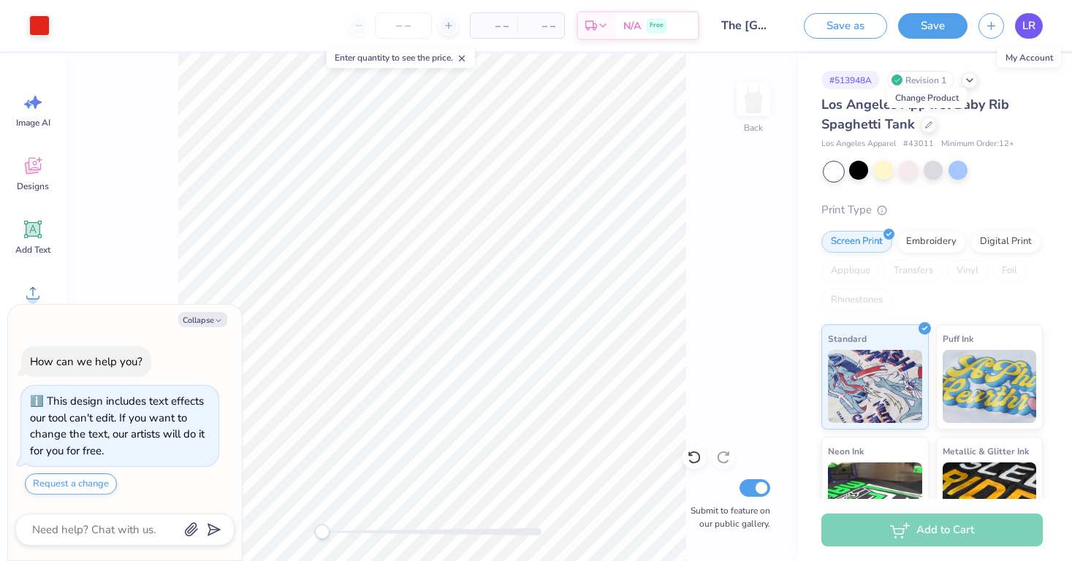
click at [1031, 30] on span "LR" at bounding box center [1028, 26] width 13 height 17
type textarea "x"
